Goal: Submit feedback/report problem

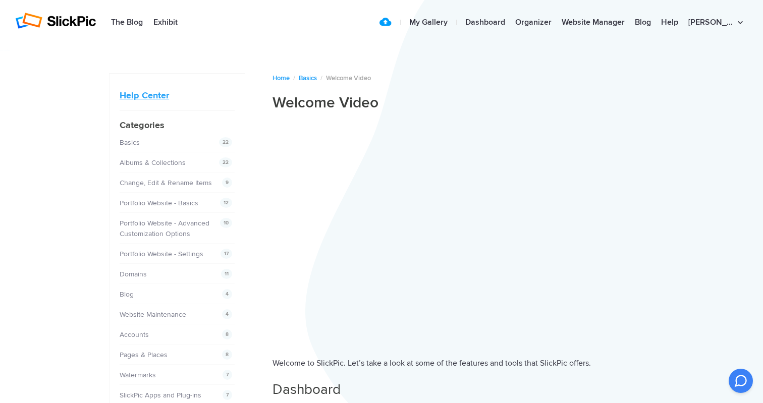
click at [147, 92] on link "Help Center" at bounding box center [144, 95] width 49 height 11
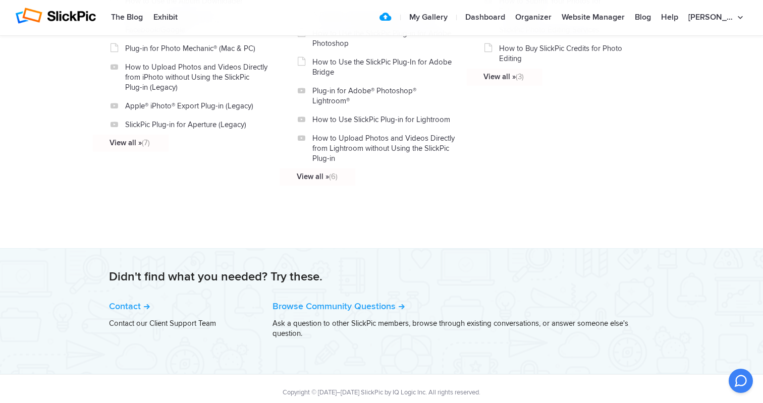
scroll to position [1194, 0]
click at [141, 301] on link "Contact" at bounding box center [129, 306] width 41 height 11
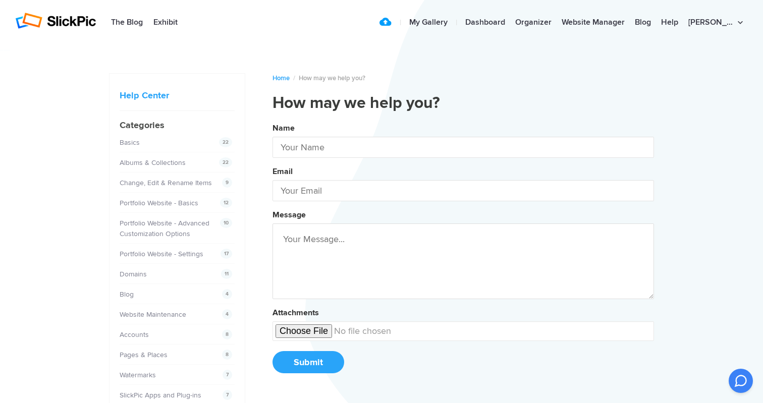
type input "[PERSON_NAME]"
type input "[EMAIL_ADDRESS][DOMAIN_NAME]"
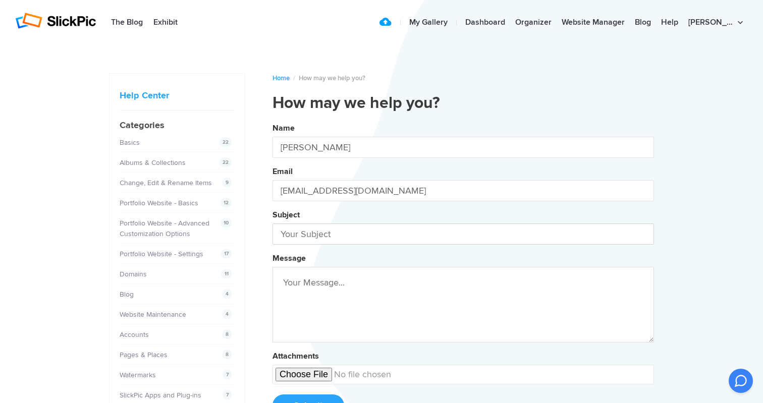
click at [311, 232] on input "text" at bounding box center [464, 234] width 382 height 21
type input "Bespoke"
click at [293, 290] on textarea at bounding box center [464, 305] width 382 height 76
click at [463, 275] on button "Name [PERSON_NAME] Email [EMAIL_ADDRESS][DOMAIN_NAME] Subject Bespoke Message J…" at bounding box center [464, 274] width 382 height 308
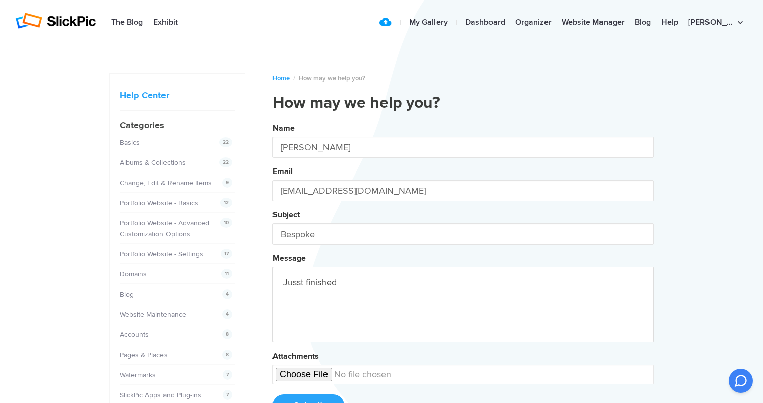
click at [303, 286] on textarea "Jusst finished" at bounding box center [464, 305] width 382 height 76
click at [341, 290] on textarea "Just finished" at bounding box center [464, 305] width 382 height 76
click at [463, 275] on button "Name [PERSON_NAME] Email [EMAIL_ADDRESS][DOMAIN_NAME] Subject Bespoke Message J…" at bounding box center [464, 274] width 382 height 308
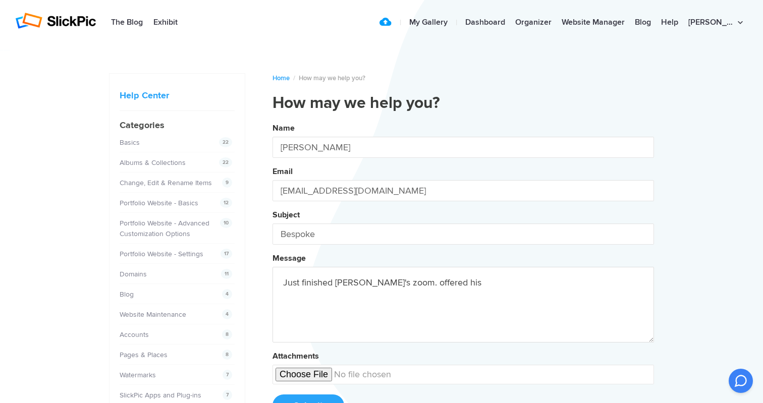
click at [463, 275] on button "Name [PERSON_NAME] Email [EMAIL_ADDRESS][DOMAIN_NAME] Subject Bespoke Message J…" at bounding box center [464, 274] width 382 height 308
click at [395, 287] on textarea "Just finished [PERSON_NAME]'s zoom. offered his email which I missed" at bounding box center [464, 305] width 382 height 76
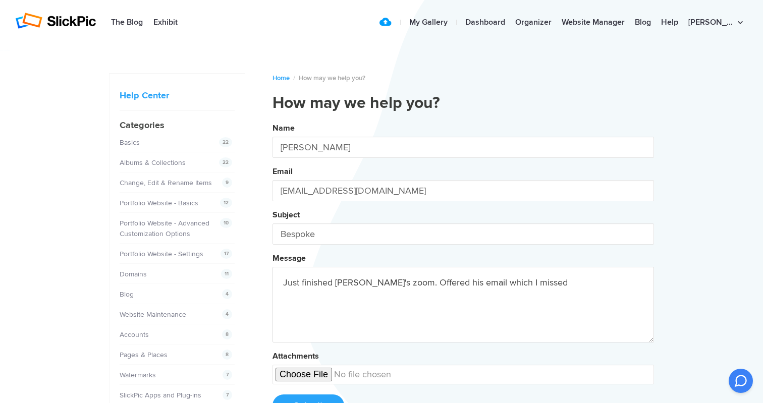
click at [521, 287] on textarea "Just finished [PERSON_NAME]'s zoom. Offered his email which I missed" at bounding box center [464, 305] width 382 height 76
click at [463, 275] on button "Name [PERSON_NAME] Email [EMAIL_ADDRESS][DOMAIN_NAME] Subject Bespoke Message J…" at bounding box center [464, 274] width 382 height 308
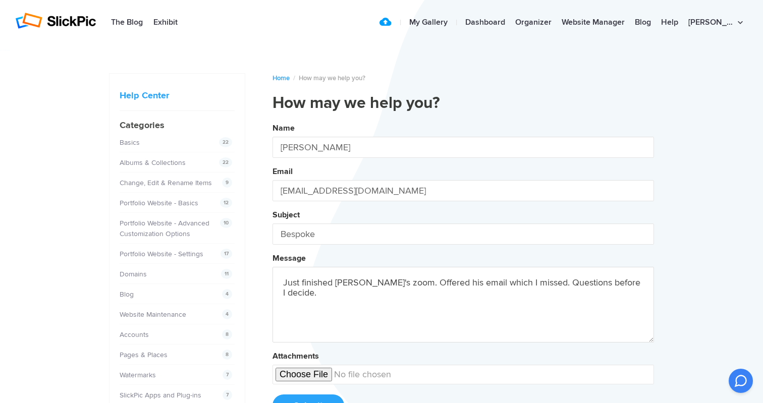
click at [463, 275] on button "Name [PERSON_NAME] Email [EMAIL_ADDRESS][DOMAIN_NAME] Subject Bespoke Message J…" at bounding box center [464, 274] width 382 height 308
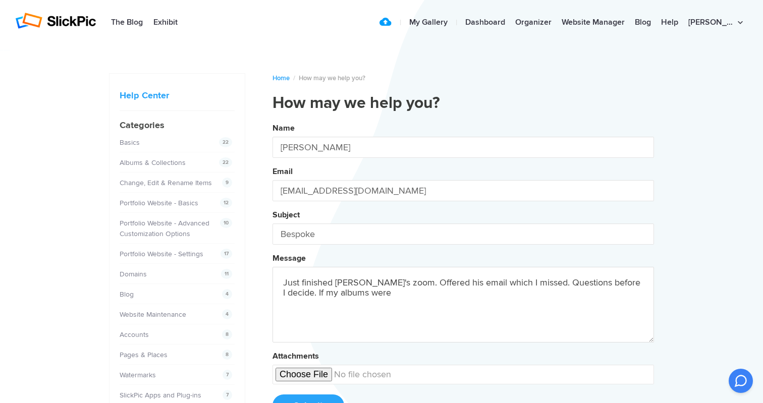
click at [463, 275] on button "Name [PERSON_NAME] Email [EMAIL_ADDRESS][DOMAIN_NAME] Subject Bespoke Message J…" at bounding box center [464, 274] width 382 height 308
click at [350, 301] on textarea "Just finished [PERSON_NAME]'s zoom. Offered his email which I missed. Questions…" at bounding box center [464, 305] width 382 height 76
click at [351, 296] on textarea "Just finished [PERSON_NAME]'s zoom. Offered his email which I missed. Questions…" at bounding box center [464, 305] width 382 height 76
click at [463, 275] on button "Name [PERSON_NAME] Email [EMAIL_ADDRESS][DOMAIN_NAME] Subject Bespoke Message J…" at bounding box center [464, 274] width 382 height 308
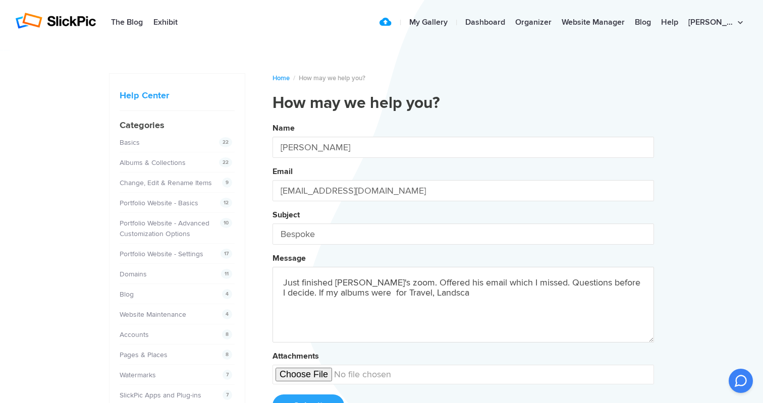
click at [463, 275] on button "Name [PERSON_NAME] Email [EMAIL_ADDRESS][DOMAIN_NAME] Subject Bespoke Message J…" at bounding box center [464, 274] width 382 height 308
click at [464, 297] on textarea "Just finished [PERSON_NAME]'s zoom. Offered his email which I missed. Questions…" at bounding box center [464, 305] width 382 height 76
click at [463, 275] on button "Name [PERSON_NAME] Email [EMAIL_ADDRESS][DOMAIN_NAME] Subject Bespoke Message J…" at bounding box center [464, 274] width 382 height 308
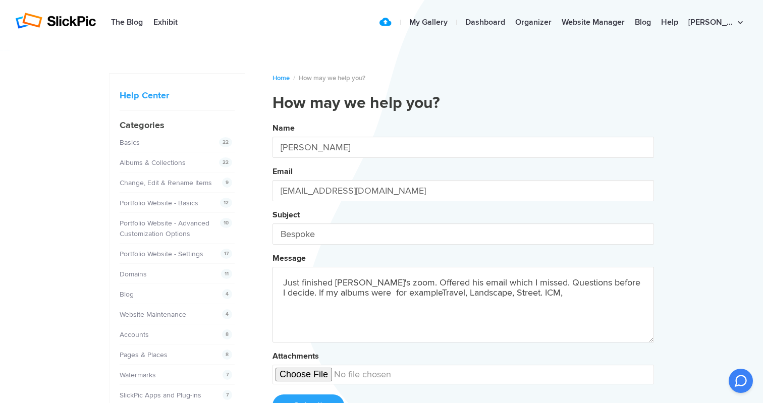
click at [399, 297] on textarea "Just finished [PERSON_NAME]'s zoom. Offered his email which I missed. Questions…" at bounding box center [464, 305] width 382 height 76
click at [463, 275] on button "Name [PERSON_NAME] Email [EMAIL_ADDRESS][DOMAIN_NAME] Subject Bespoke Message J…" at bounding box center [464, 274] width 382 height 308
click at [529, 297] on textarea "Just finished [PERSON_NAME]'s zoom. Offered his email which I missed. Questions…" at bounding box center [464, 305] width 382 height 76
click at [463, 275] on button "Name [PERSON_NAME] Email [EMAIL_ADDRESS][DOMAIN_NAME] Subject Bespoke Message J…" at bounding box center [464, 274] width 382 height 308
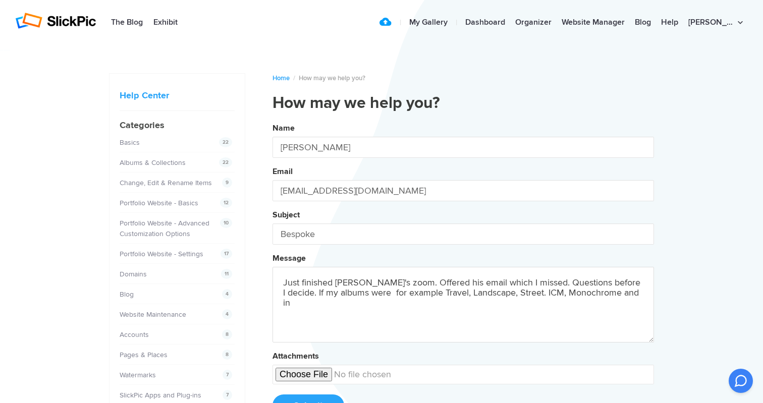
click at [463, 275] on button "Name [PERSON_NAME] Email [EMAIL_ADDRESS][DOMAIN_NAME] Subject Bespoke Message J…" at bounding box center [464, 274] width 382 height 308
click at [611, 295] on textarea "Just finished [PERSON_NAME]'s zoom. Offered his email which I missed. Questions…" at bounding box center [464, 305] width 382 height 76
click at [638, 292] on textarea "Just finished [PERSON_NAME]'s zoom. Offered his email which I missed. Questions…" at bounding box center [464, 305] width 382 height 76
click at [463, 275] on button "Name [PERSON_NAME] Email [EMAIL_ADDRESS][DOMAIN_NAME] Subject Bespoke Message J…" at bounding box center [464, 274] width 382 height 308
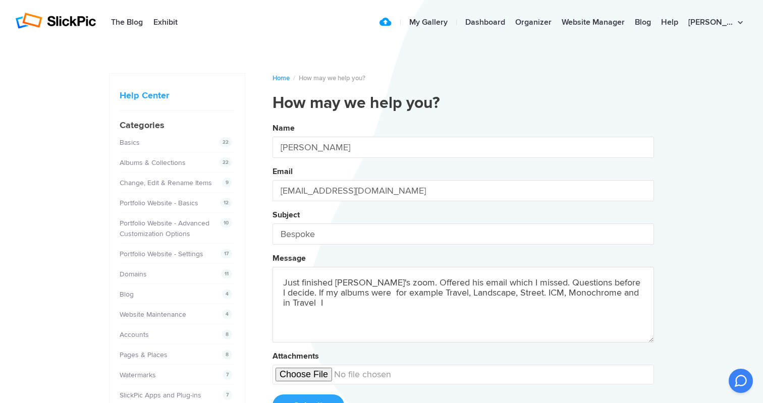
click at [463, 275] on button "Name [PERSON_NAME] Email [EMAIL_ADDRESS][DOMAIN_NAME] Subject Bespoke Message J…" at bounding box center [464, 274] width 382 height 308
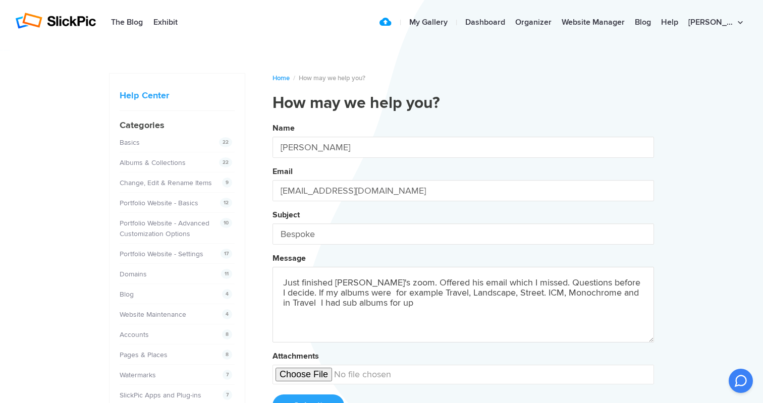
click at [463, 275] on button "Name [PERSON_NAME] Email [EMAIL_ADDRESS][DOMAIN_NAME] Subject Bespoke Message J…" at bounding box center [464, 274] width 382 height 308
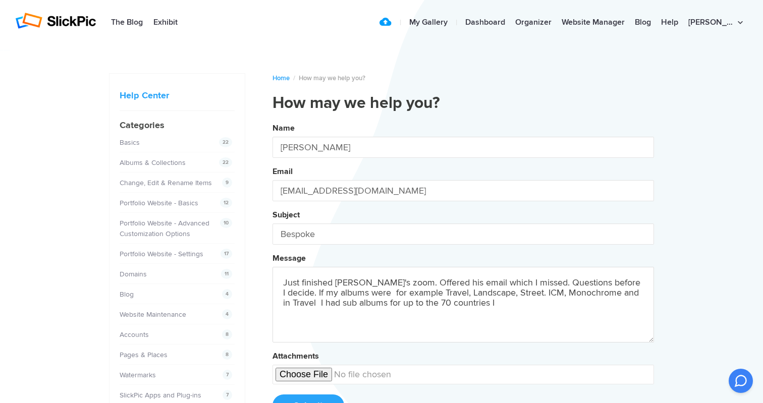
click at [463, 275] on button "Name [PERSON_NAME] Email [EMAIL_ADDRESS][DOMAIN_NAME] Subject Bespoke Message J…" at bounding box center [464, 274] width 382 height 308
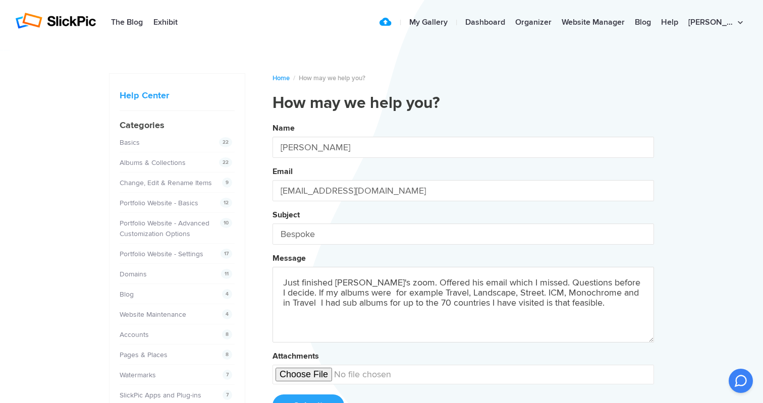
click at [463, 275] on button "Name [PERSON_NAME] Email [EMAIL_ADDRESS][DOMAIN_NAME] Subject Bespoke Message J…" at bounding box center [464, 274] width 382 height 308
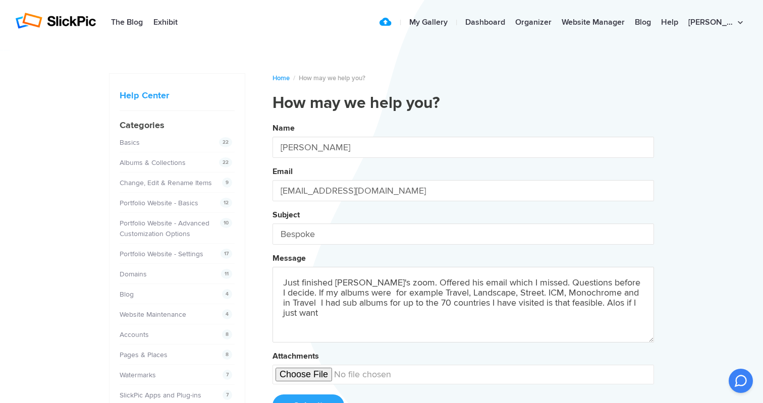
click at [463, 275] on button "Name [PERSON_NAME] Email [EMAIL_ADDRESS][DOMAIN_NAME] Subject Bespoke Message J…" at bounding box center [464, 274] width 382 height 308
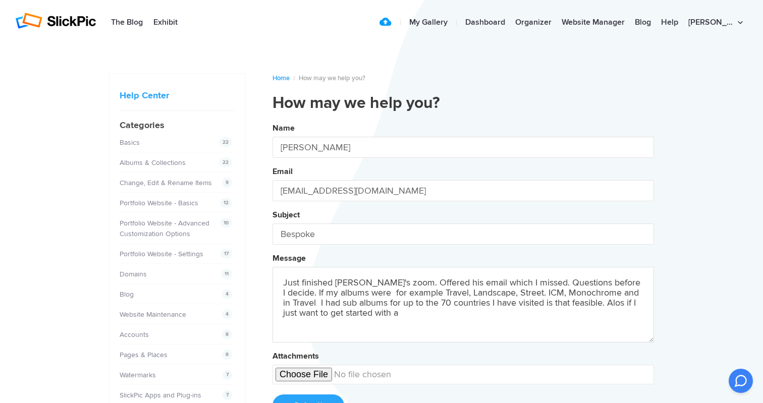
click at [463, 275] on button "Name [PERSON_NAME] Email [EMAIL_ADDRESS][DOMAIN_NAME] Subject Bespoke Message J…" at bounding box center [464, 274] width 382 height 308
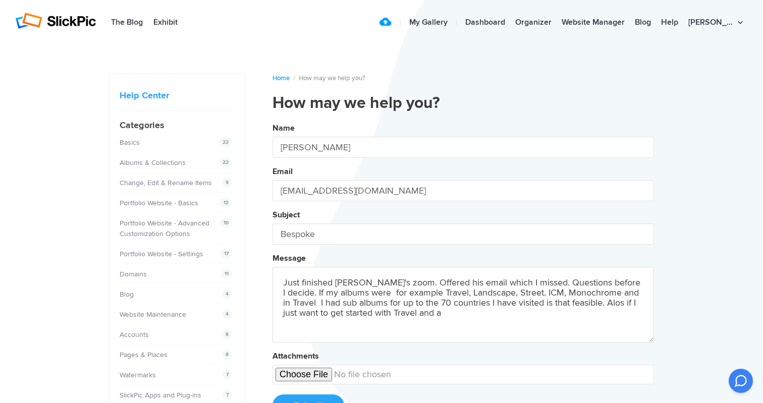
click at [463, 275] on button "Name [PERSON_NAME] Email [EMAIL_ADDRESS][DOMAIN_NAME] Subject Bespoke Message J…" at bounding box center [464, 274] width 382 height 308
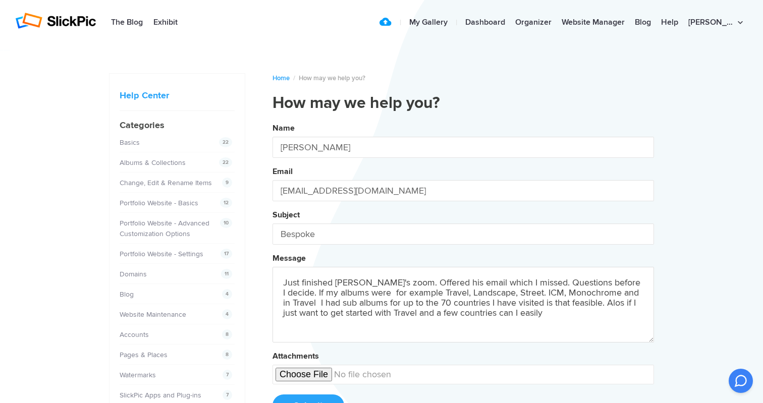
click at [463, 275] on button "Name [PERSON_NAME] Email [EMAIL_ADDRESS][DOMAIN_NAME] Subject Bespoke Message J…" at bounding box center [464, 274] width 382 height 308
click at [576, 304] on textarea "Just finished [PERSON_NAME]'s zoom. Offered his email which I missed. Questions…" at bounding box center [464, 305] width 382 height 76
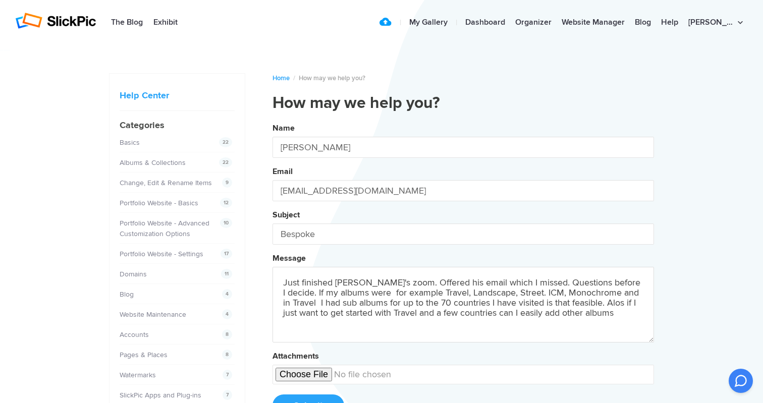
click at [583, 306] on textarea "Just finished [PERSON_NAME]'s zoom. Offered his email which I missed. Questions…" at bounding box center [464, 305] width 382 height 76
click at [576, 315] on textarea "Just finished [PERSON_NAME]'s zoom. Offered his email which I missed. Questions…" at bounding box center [464, 305] width 382 height 76
click at [463, 275] on button "Name [PERSON_NAME] Email [EMAIL_ADDRESS][DOMAIN_NAME] Subject Bespoke Message J…" at bounding box center [464, 274] width 382 height 308
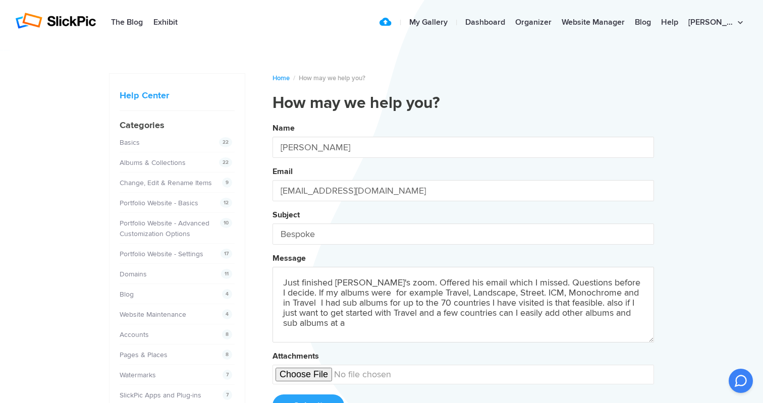
click at [463, 275] on button "Name [PERSON_NAME] Email [EMAIL_ADDRESS][DOMAIN_NAME] Subject Bespoke Message J…" at bounding box center [464, 274] width 382 height 308
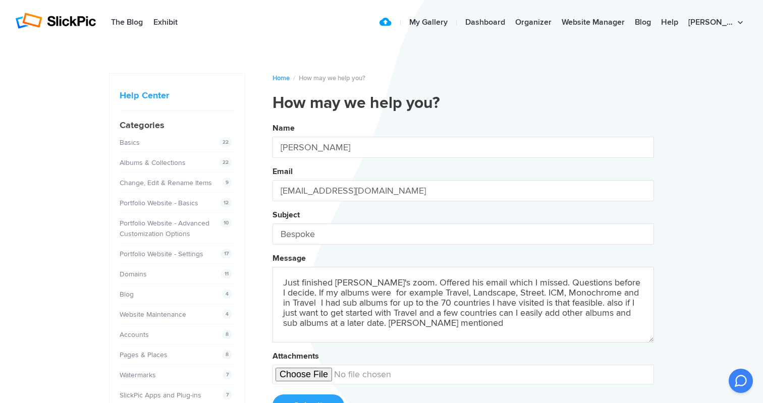
click at [463, 275] on button "Name [PERSON_NAME] Email [EMAIL_ADDRESS][DOMAIN_NAME] Subject Bespoke Message J…" at bounding box center [464, 274] width 382 height 308
paste textarea "$599.40 / yr"
click at [463, 275] on button "Name [PERSON_NAME] Email [EMAIL_ADDRESS][DOMAIN_NAME] Subject Bespoke Message J…" at bounding box center [464, 274] width 382 height 308
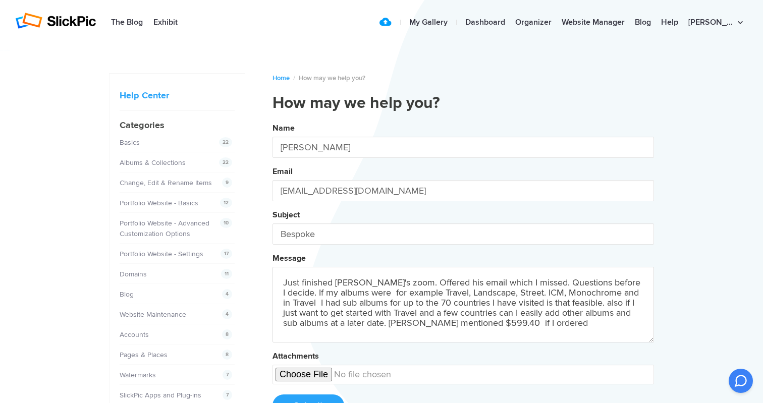
click at [463, 275] on button "Name [PERSON_NAME] Email [EMAIL_ADDRESS][DOMAIN_NAME] Subject Bespoke Message J…" at bounding box center [464, 274] width 382 height 308
type textarea "Just finished [PERSON_NAME]'s zoom. Offered his email which I missed. Questions…"
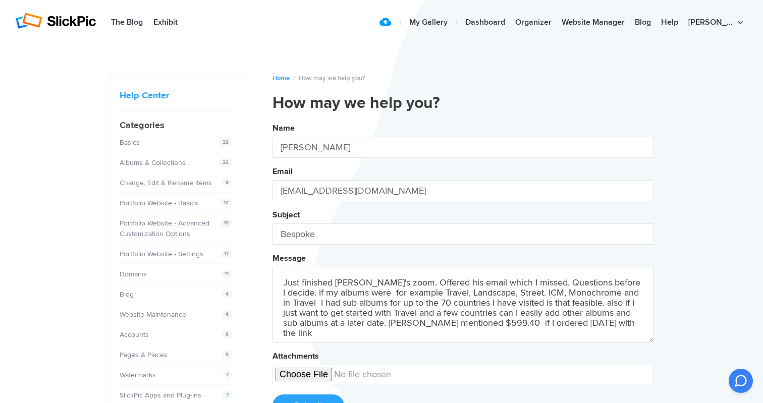
click at [463, 275] on button "Name [PERSON_NAME] Email [EMAIL_ADDRESS][DOMAIN_NAME] Subject Bespoke Message J…" at bounding box center [464, 274] width 382 height 308
drag, startPoint x: 284, startPoint y: 284, endPoint x: 594, endPoint y: 325, distance: 312.0
click at [594, 325] on textarea "Just finished [PERSON_NAME]'s zoom. Offered his email which I missed. Questions…" at bounding box center [464, 305] width 382 height 76
